Goal: Task Accomplishment & Management: Complete application form

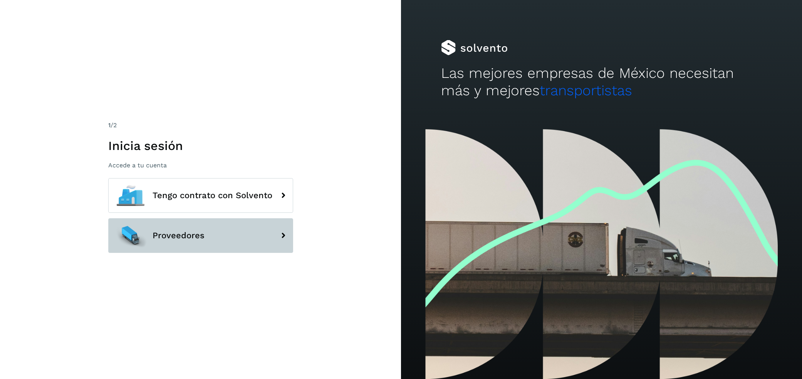
click at [236, 245] on button "Proveedores" at bounding box center [200, 235] width 185 height 35
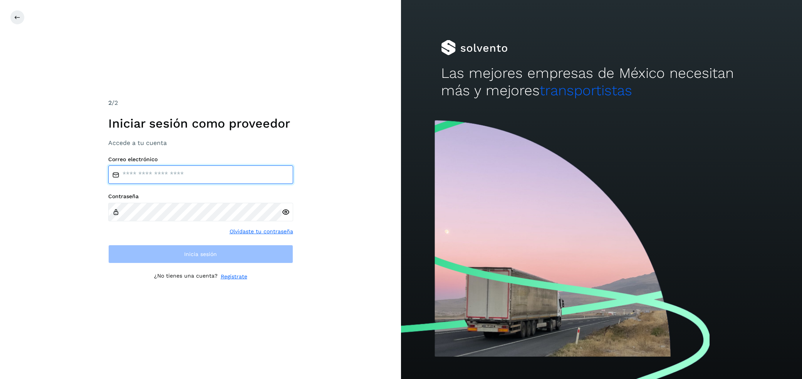
click at [206, 179] on input "email" at bounding box center [200, 174] width 185 height 19
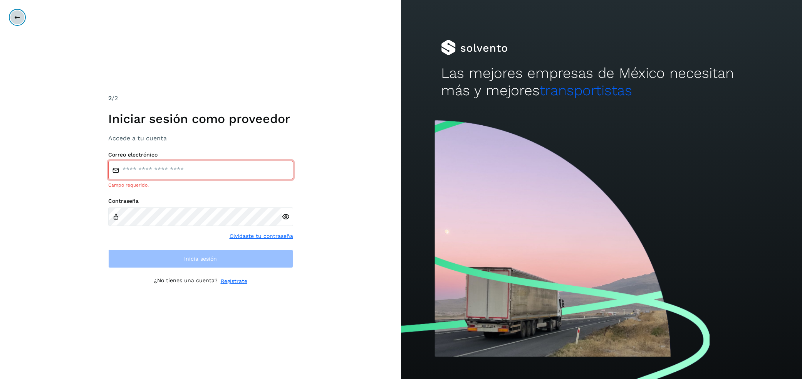
click at [19, 19] on icon at bounding box center [17, 17] width 6 height 6
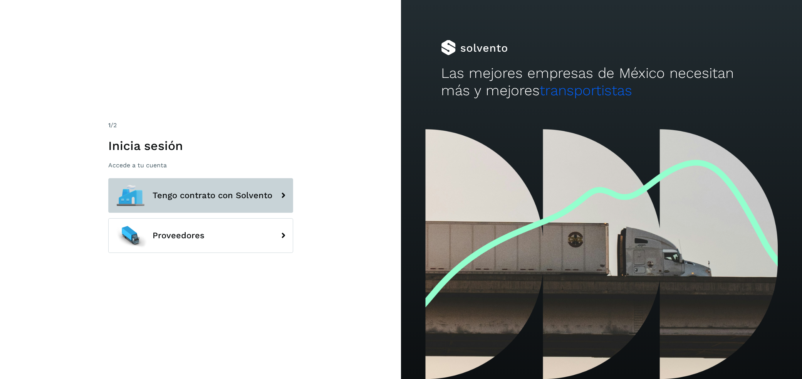
click at [254, 202] on button "Tengo contrato con Solvento" at bounding box center [200, 195] width 185 height 35
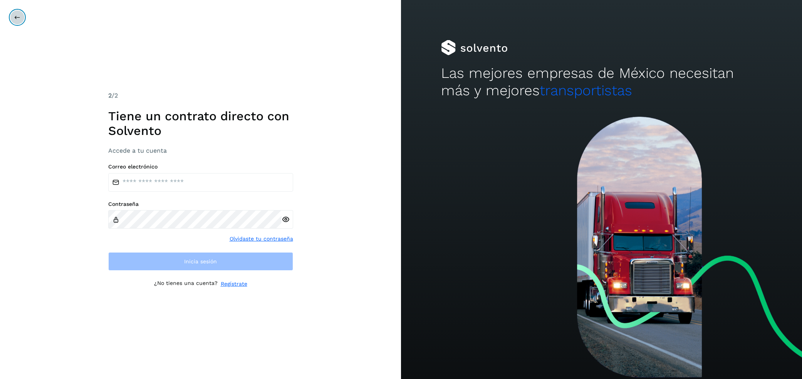
click at [20, 17] on icon at bounding box center [17, 17] width 6 height 6
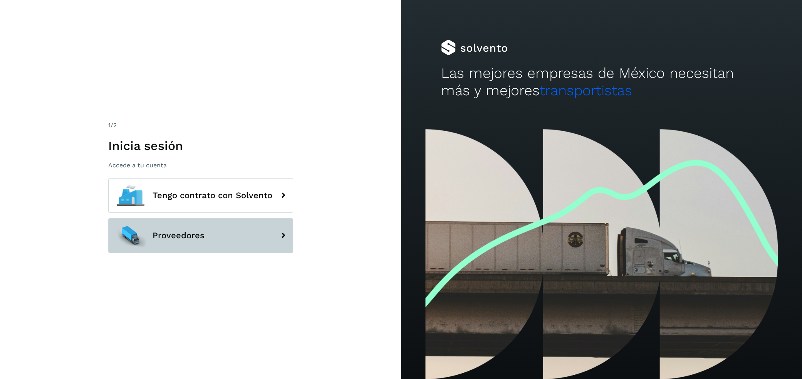
click at [163, 227] on button "Proveedores" at bounding box center [200, 235] width 185 height 35
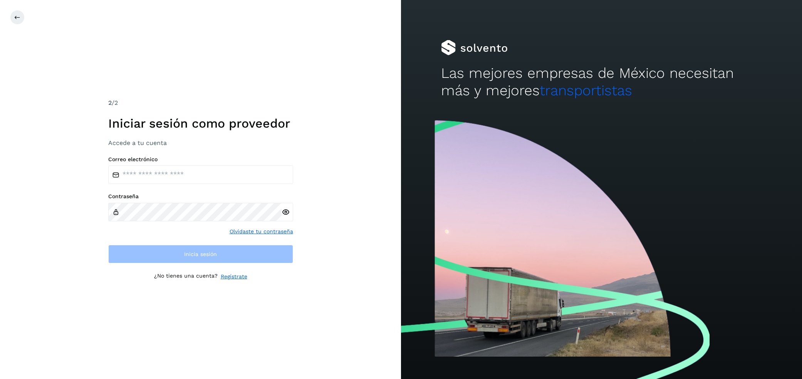
click at [232, 277] on link "Regístrate" at bounding box center [234, 277] width 27 height 8
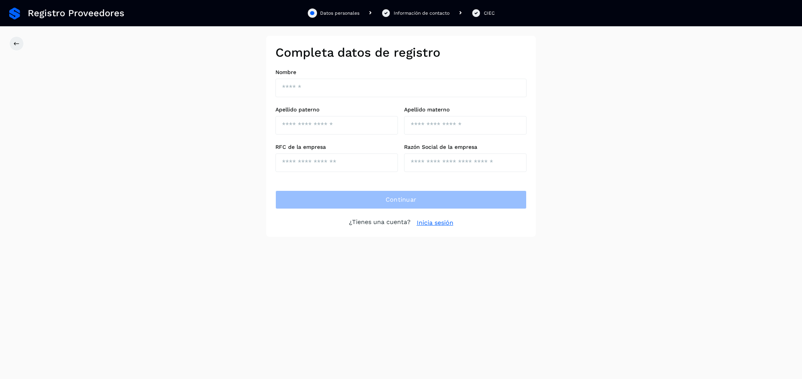
click at [390, 12] on icon at bounding box center [386, 12] width 10 height 9
click at [417, 12] on div "Información de contacto" at bounding box center [422, 13] width 56 height 7
